Goal: Find specific page/section: Find specific page/section

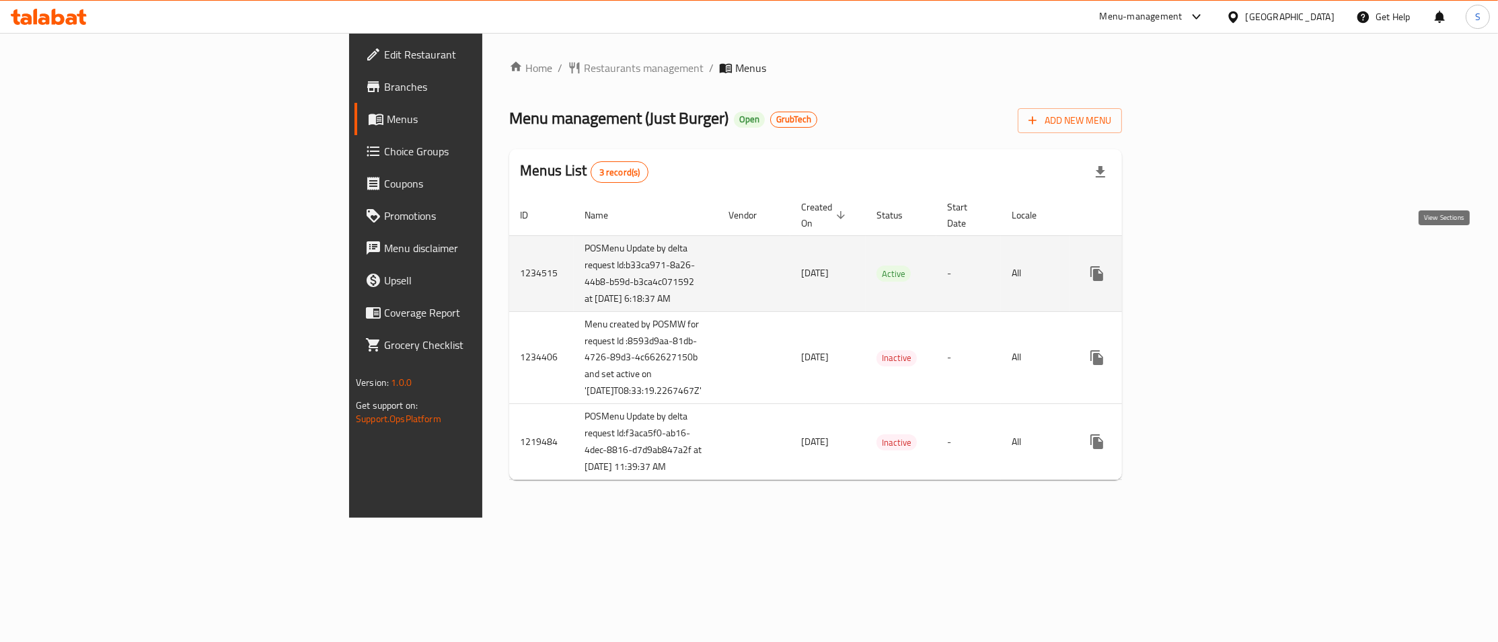
click at [1200, 268] on icon "enhanced table" at bounding box center [1194, 274] width 12 height 12
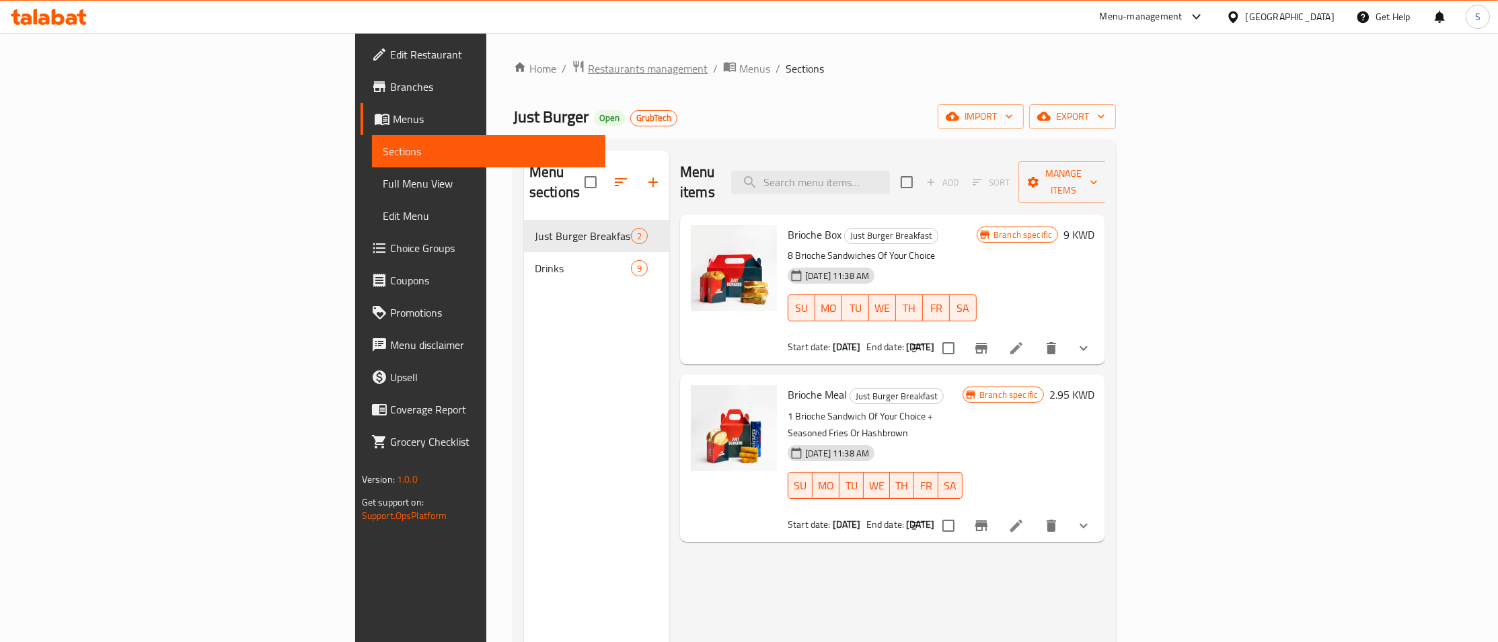
click at [588, 73] on span "Restaurants management" at bounding box center [648, 69] width 120 height 16
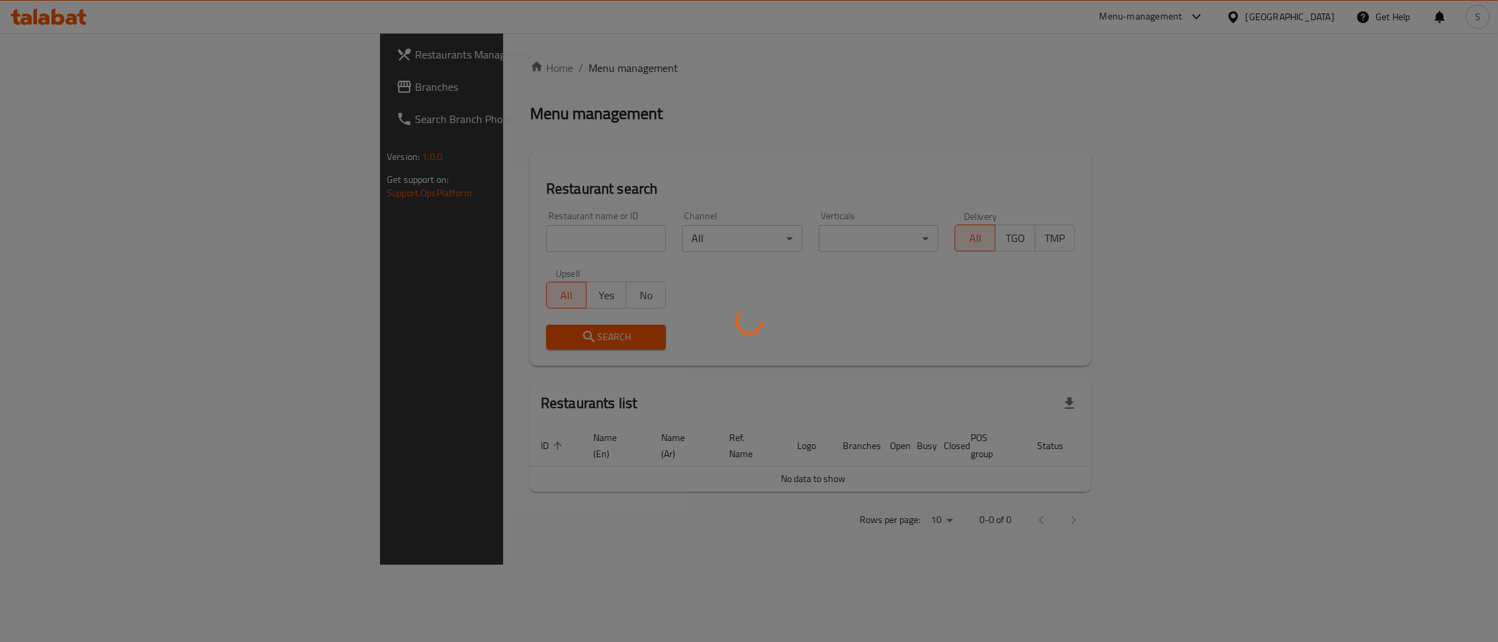
drag, startPoint x: 472, startPoint y: 226, endPoint x: 479, endPoint y: 249, distance: 23.8
click at [475, 239] on div at bounding box center [749, 321] width 1498 height 642
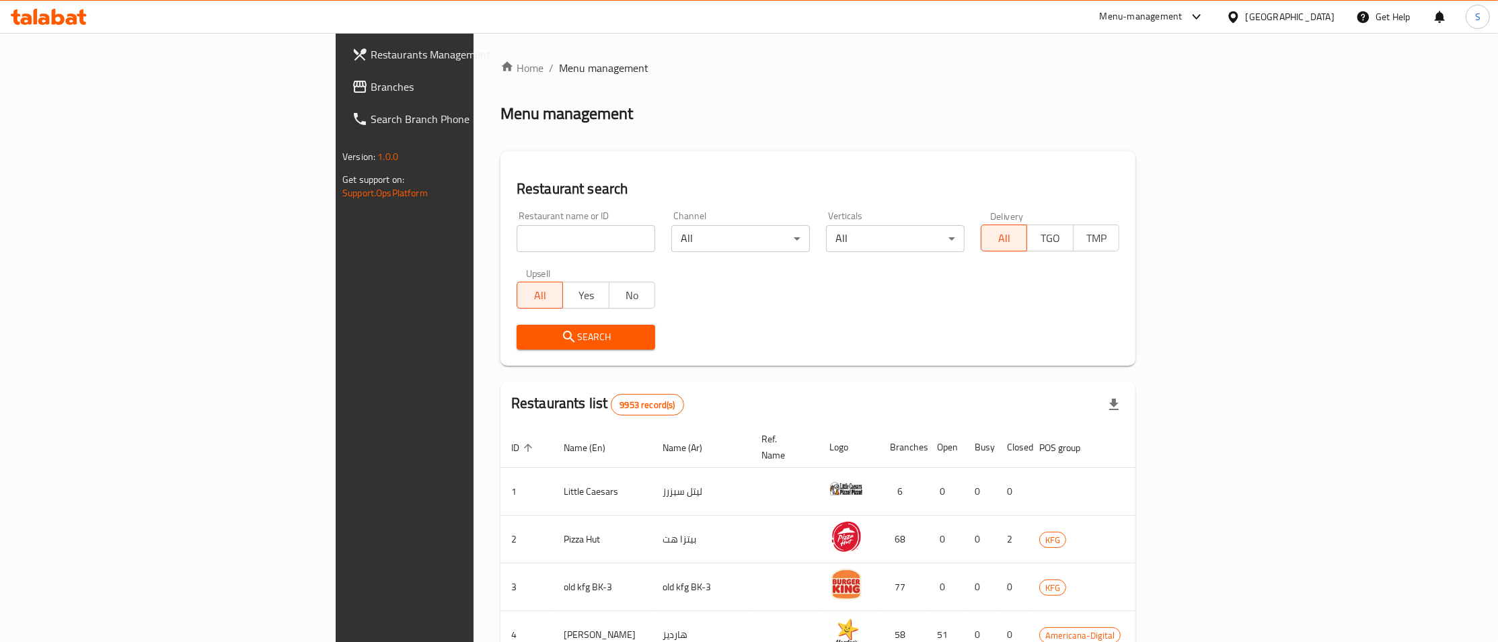
click at [479, 249] on div at bounding box center [749, 321] width 1498 height 642
click at [517, 241] on input "search" at bounding box center [586, 238] width 139 height 27
paste input "Finger Sushi"
type input "Finger Sushi"
click button "Search" at bounding box center [586, 337] width 139 height 25
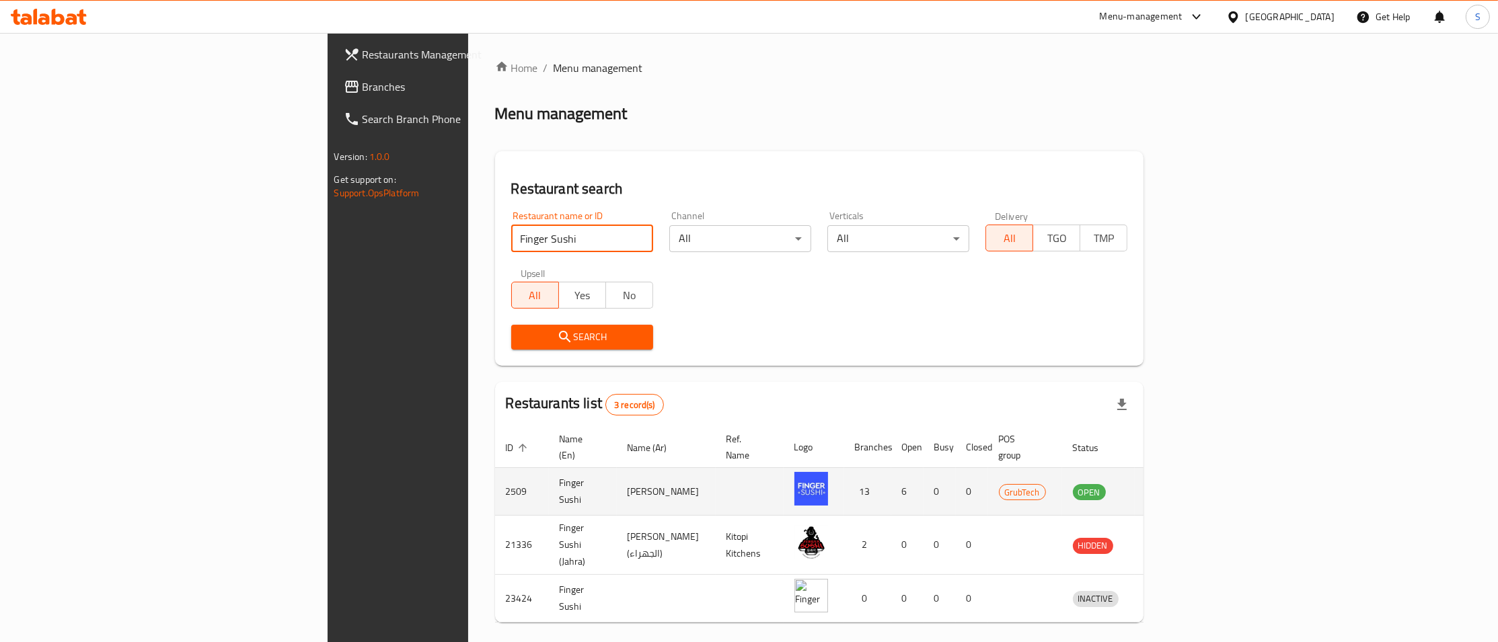
click at [1161, 487] on icon "enhanced table" at bounding box center [1153, 492] width 15 height 11
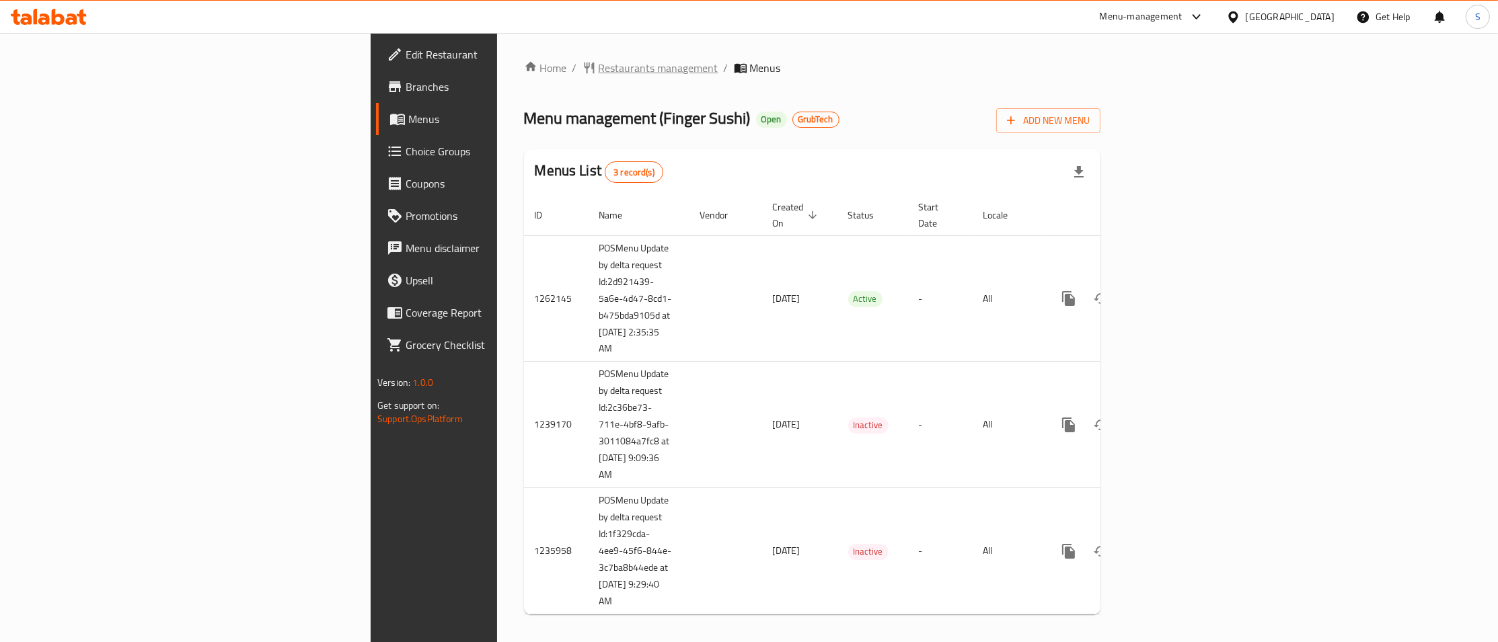
click at [599, 70] on span "Restaurants management" at bounding box center [659, 68] width 120 height 16
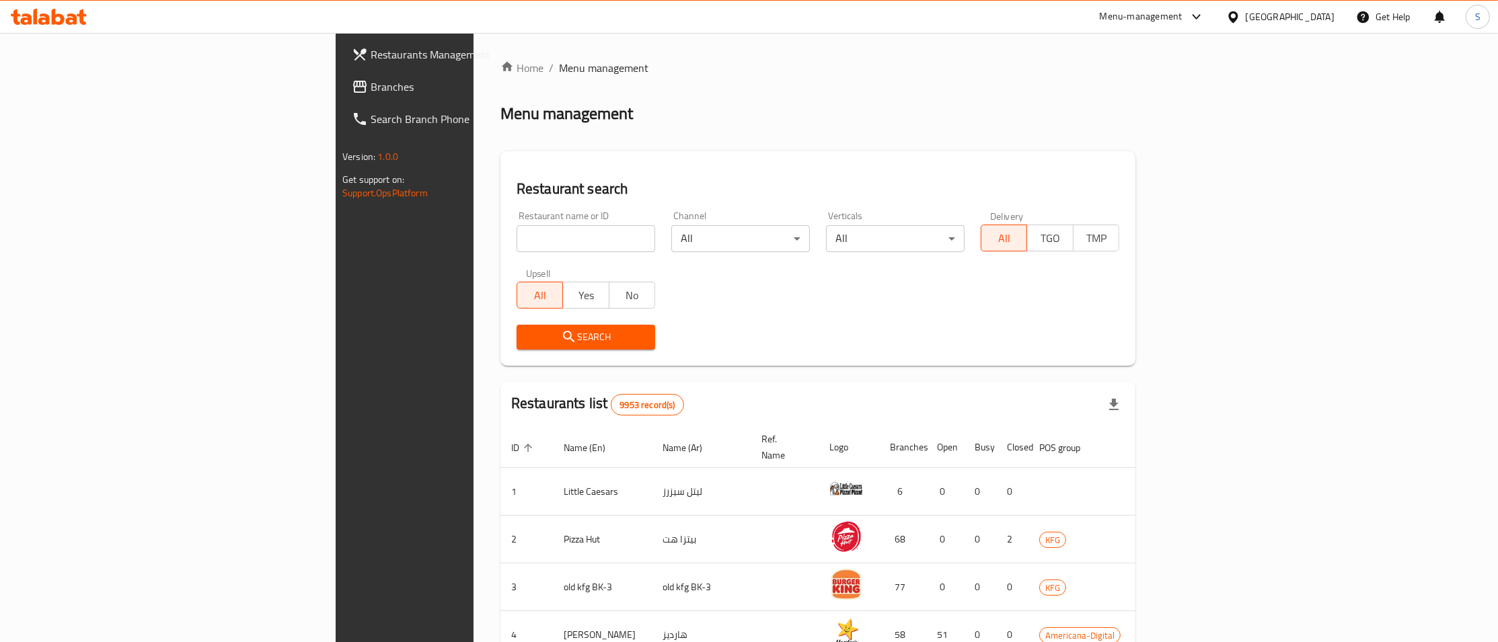
click at [517, 250] on input "search" at bounding box center [586, 238] width 139 height 27
type input "dogmat"
click button "Search" at bounding box center [586, 337] width 139 height 25
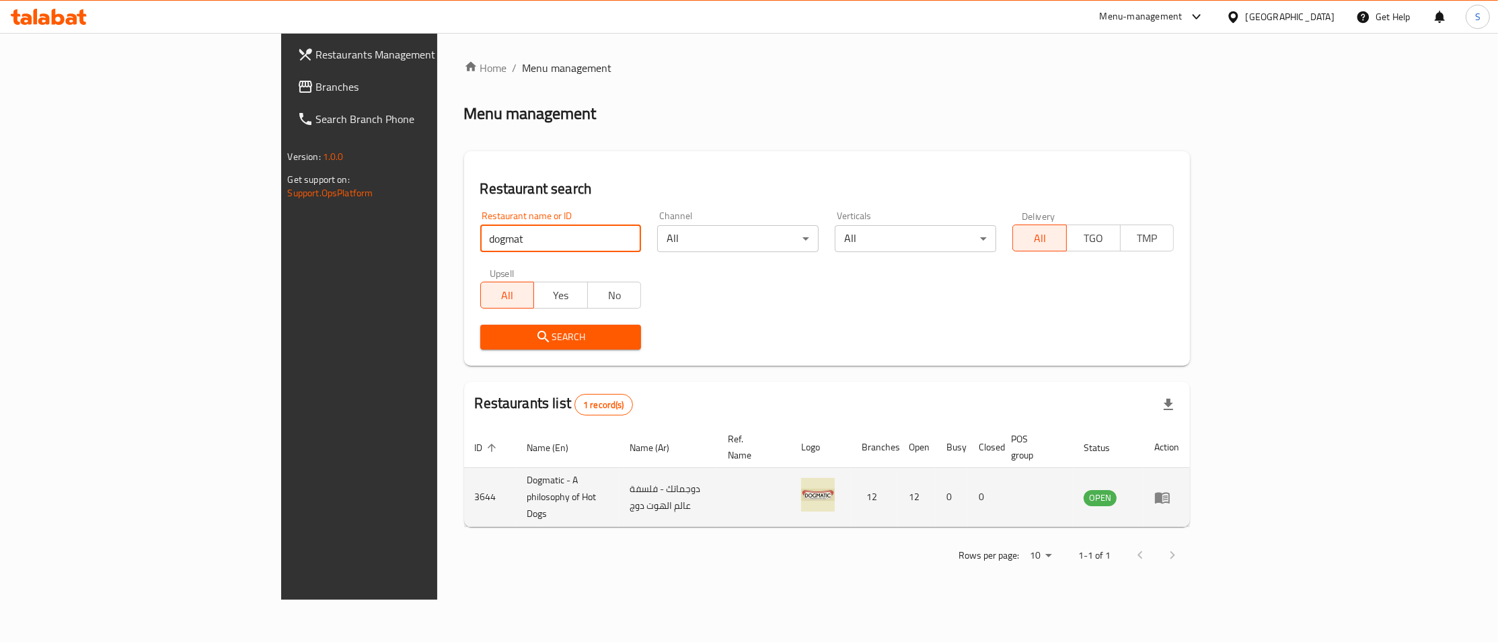
click at [1170, 490] on icon "enhanced table" at bounding box center [1162, 498] width 16 height 16
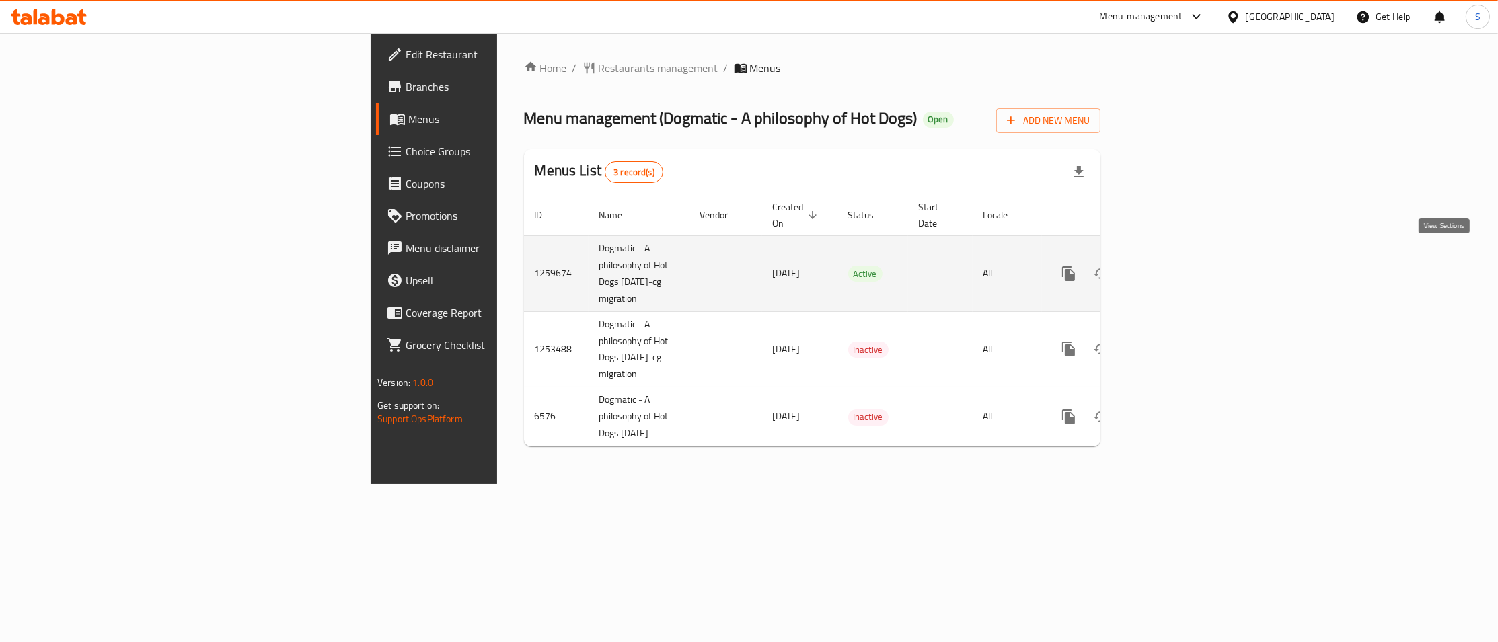
click at [1174, 266] on icon "enhanced table" at bounding box center [1165, 274] width 16 height 16
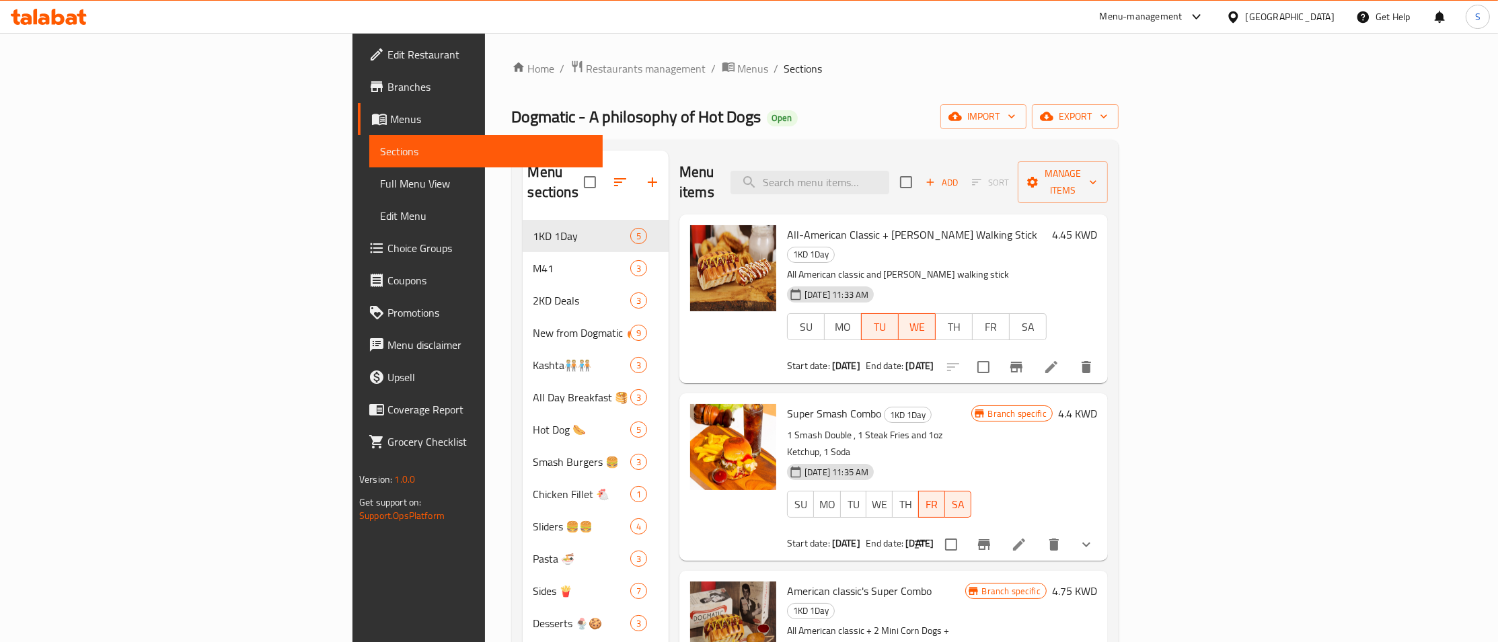
click at [512, 79] on div "Home / Restaurants management / Menus / Sections Dogmatic - A philosophy of Hot…" at bounding box center [815, 471] width 607 height 822
click at [586, 71] on span "Restaurants management" at bounding box center [646, 69] width 120 height 16
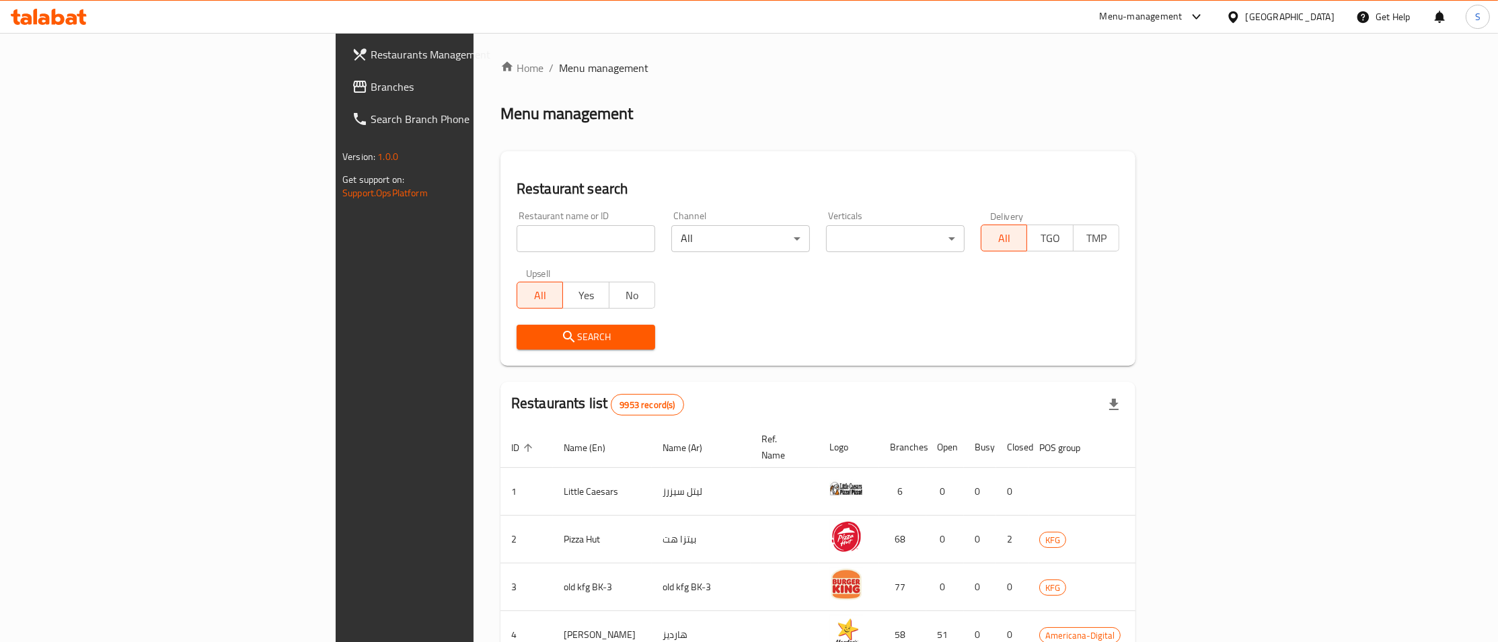
click at [517, 238] on input "search" at bounding box center [586, 238] width 139 height 27
paste input "[PERSON_NAME]"
drag, startPoint x: 428, startPoint y: 231, endPoint x: 634, endPoint y: 225, distance: 205.9
click at [634, 225] on input "[PERSON_NAME]" at bounding box center [586, 238] width 139 height 27
drag, startPoint x: 441, startPoint y: 229, endPoint x: 435, endPoint y: 242, distance: 14.5
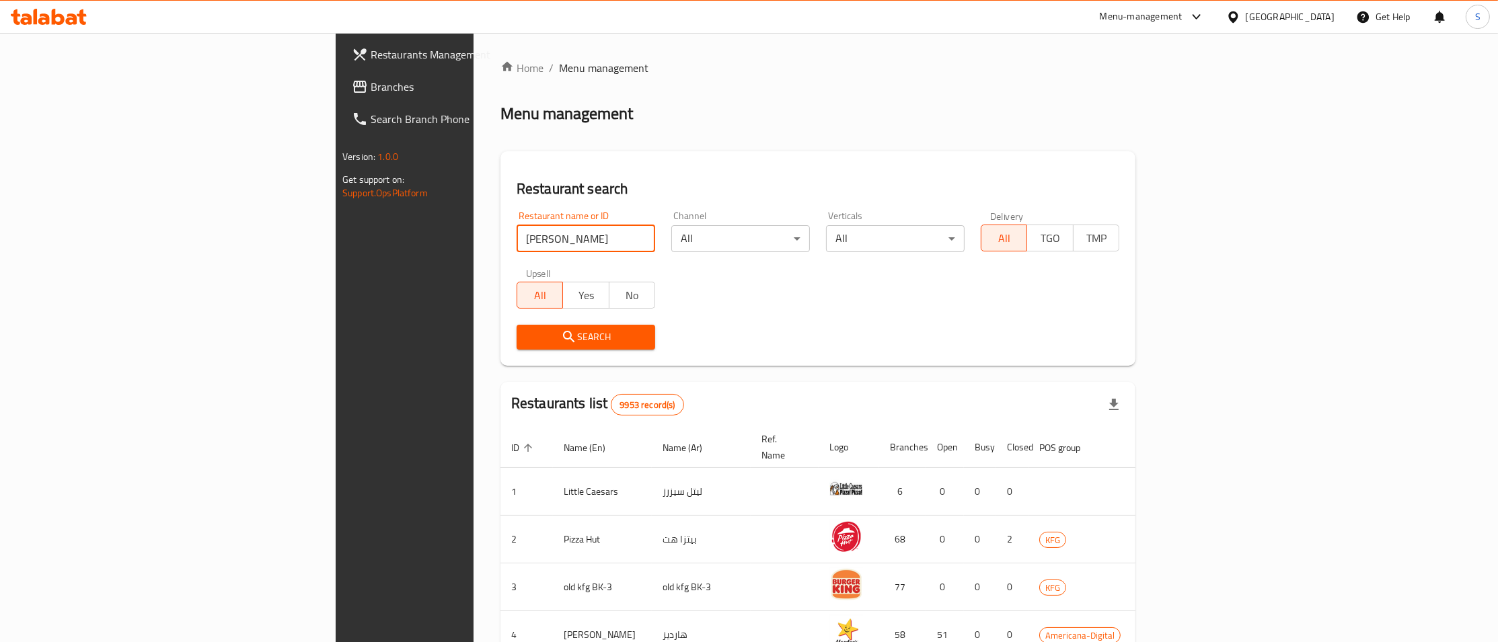
click at [517, 237] on input "[PERSON_NAME]" at bounding box center [586, 238] width 139 height 27
click button "Search" at bounding box center [586, 337] width 139 height 25
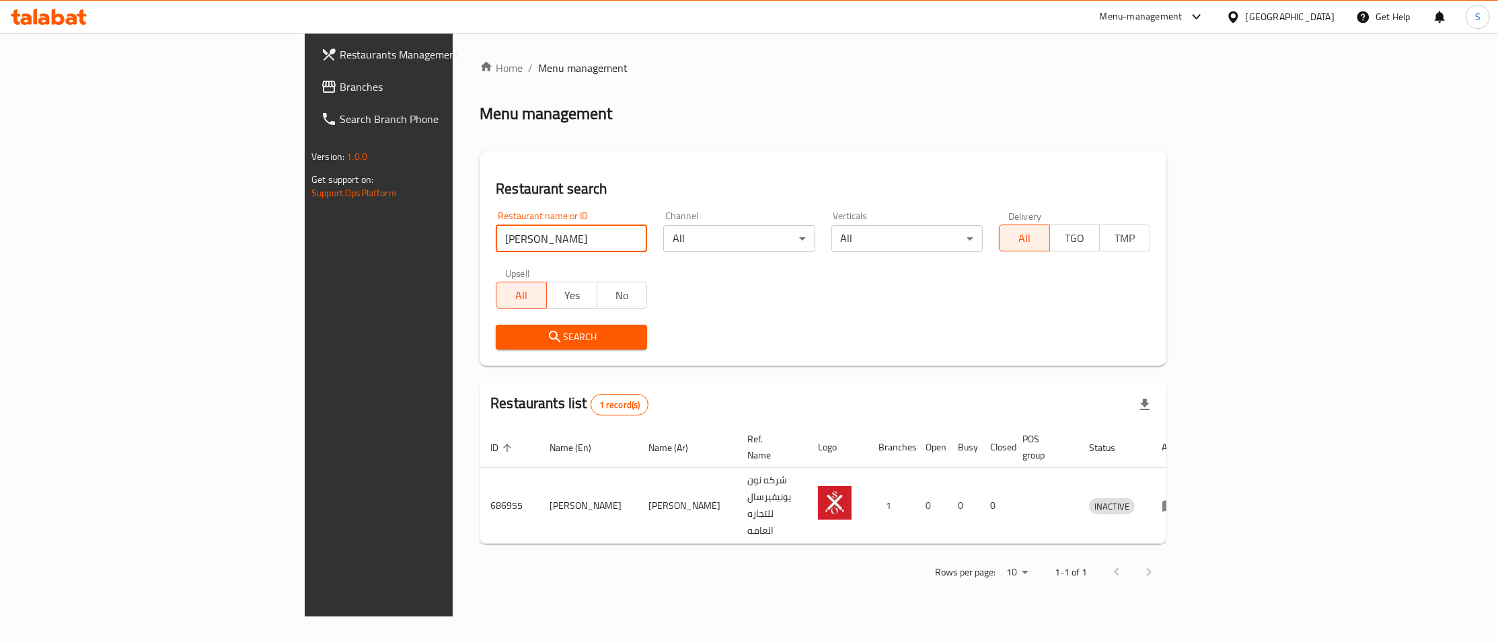
click at [496, 245] on input "[PERSON_NAME]" at bounding box center [571, 238] width 151 height 27
type input "Shish"
click button "Search" at bounding box center [571, 337] width 151 height 25
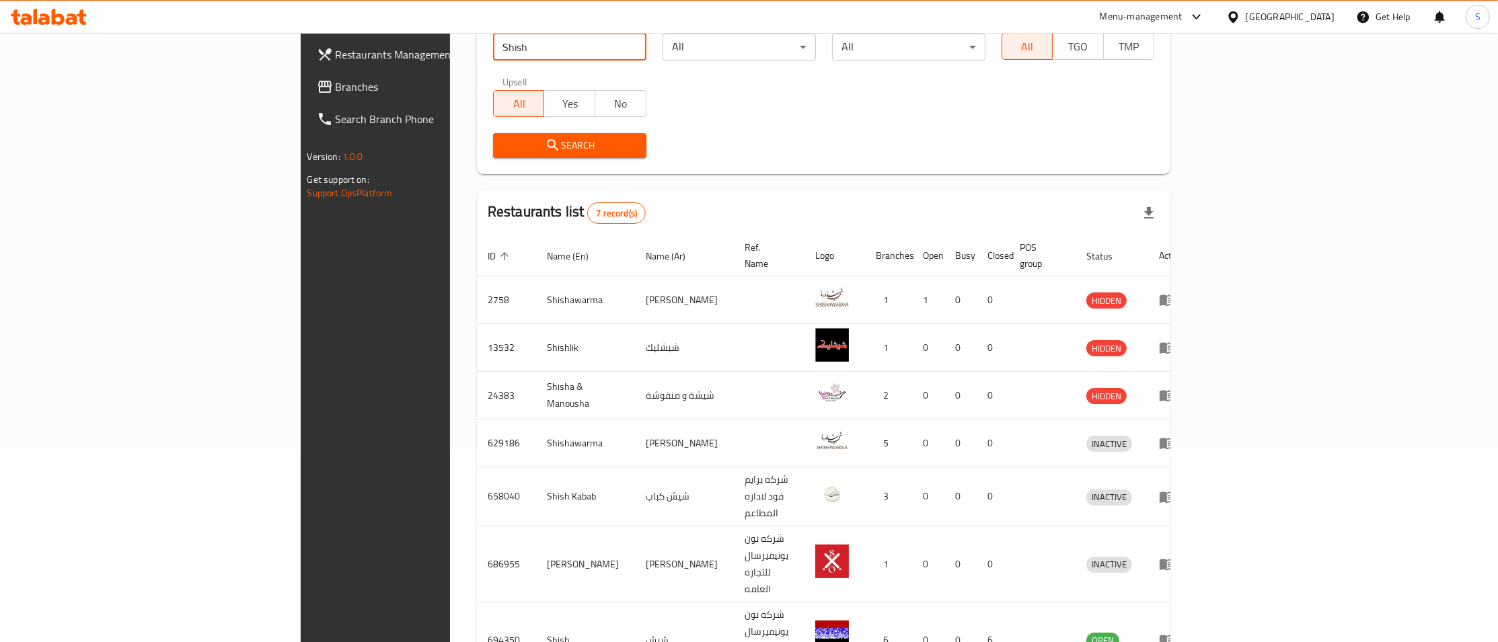
scroll to position [218, 0]
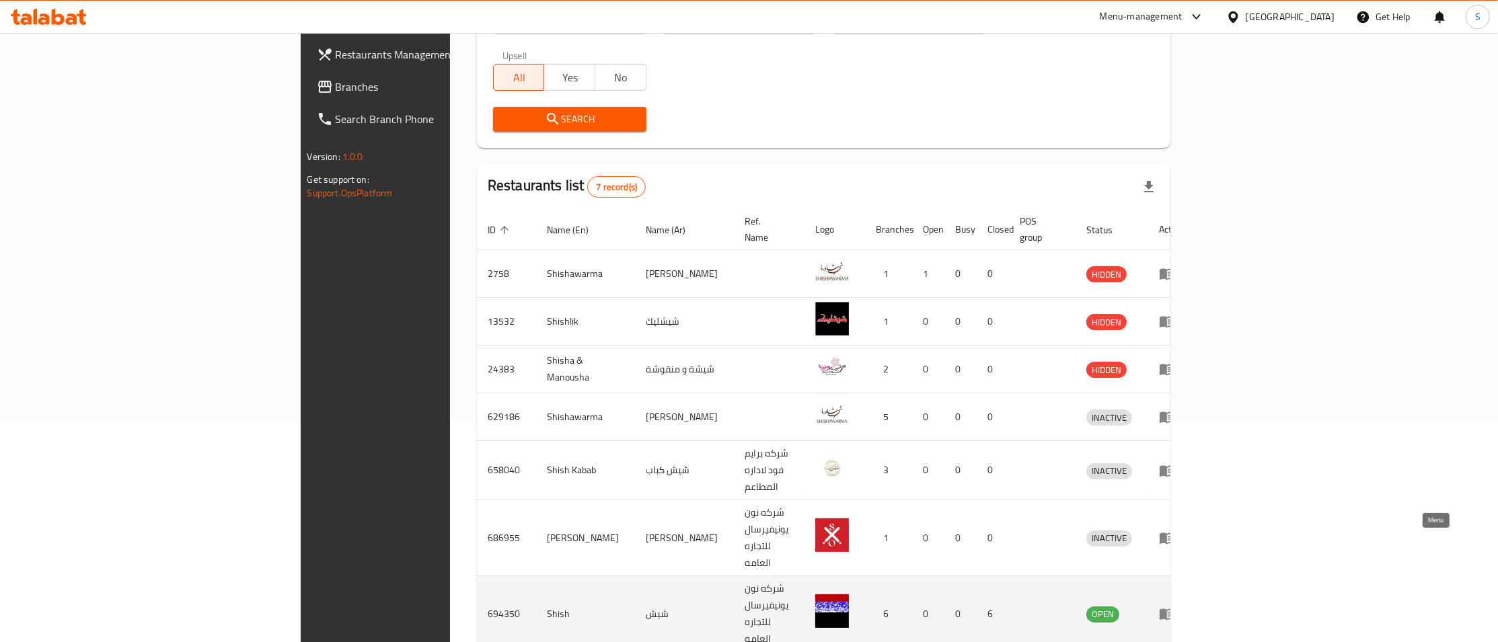
click at [1175, 606] on icon "enhanced table" at bounding box center [1167, 614] width 16 height 16
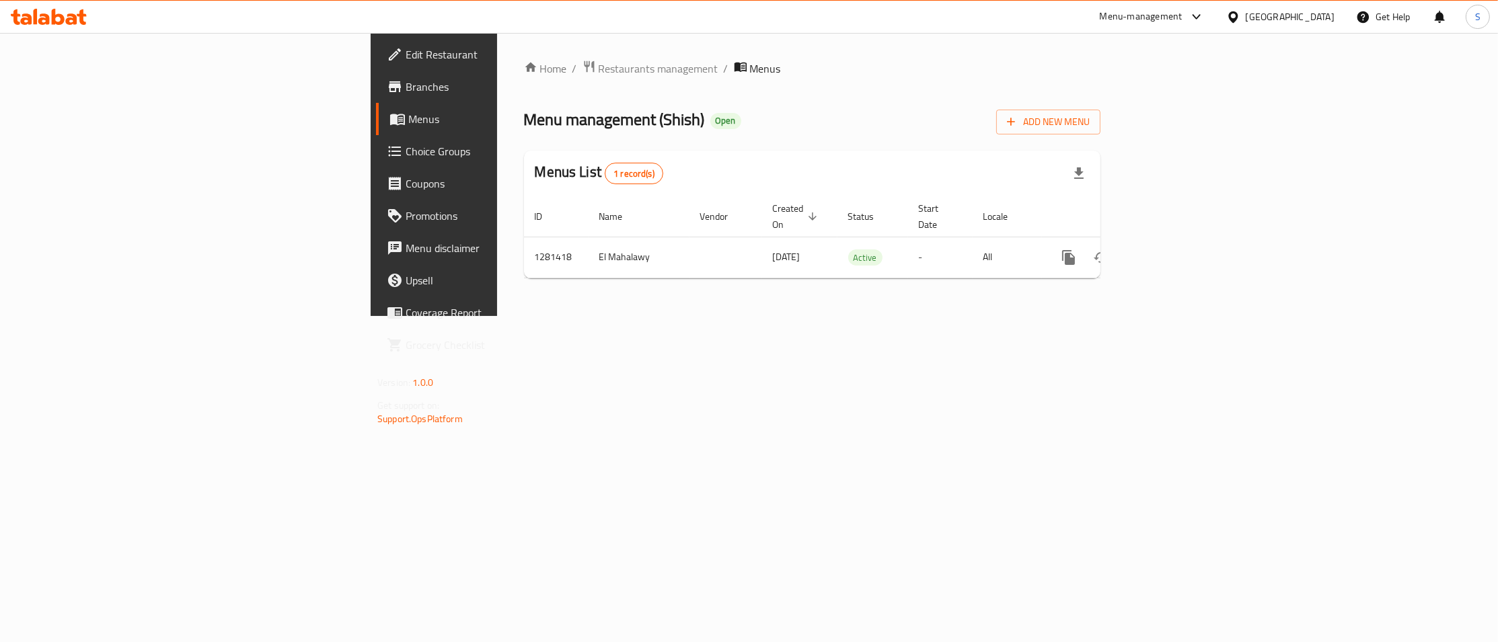
click at [406, 81] on span "Branches" at bounding box center [508, 87] width 204 height 16
